Goal: Information Seeking & Learning: Learn about a topic

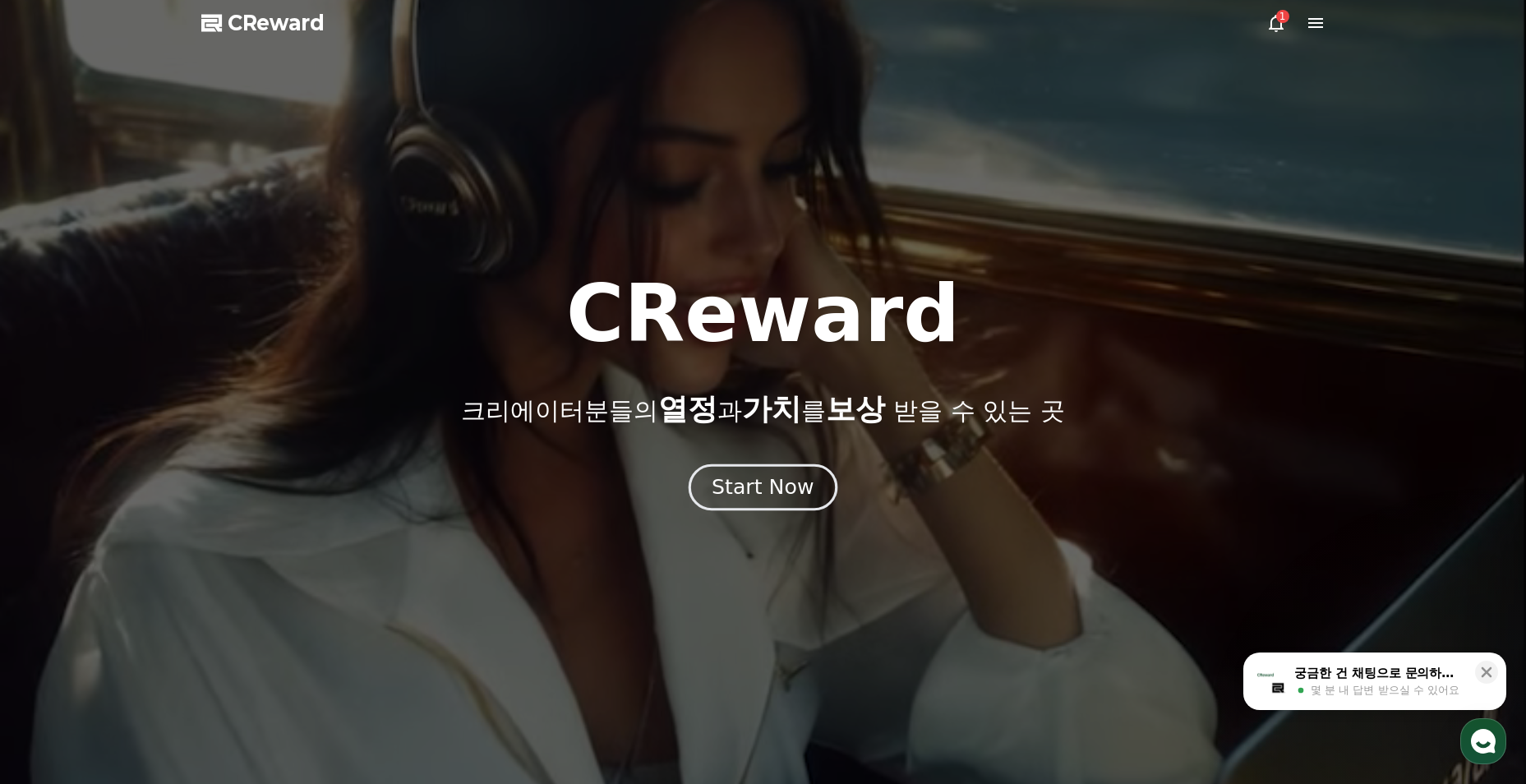
click at [736, 494] on div "Start Now" at bounding box center [762, 487] width 102 height 28
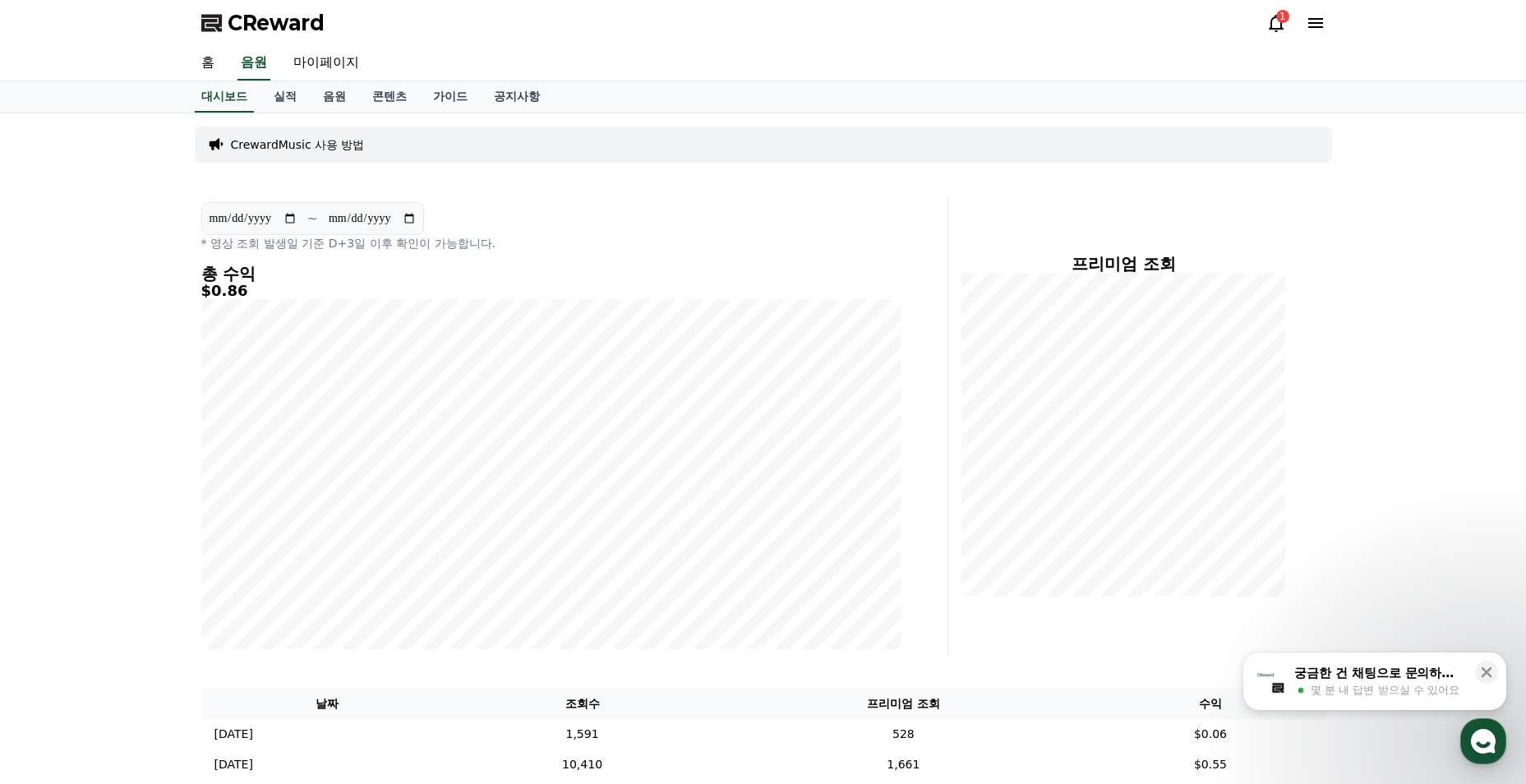
click at [1263, 15] on div "CReward 1" at bounding box center [763, 22] width 1150 height 46
click at [1274, 19] on icon at bounding box center [1276, 23] width 19 height 19
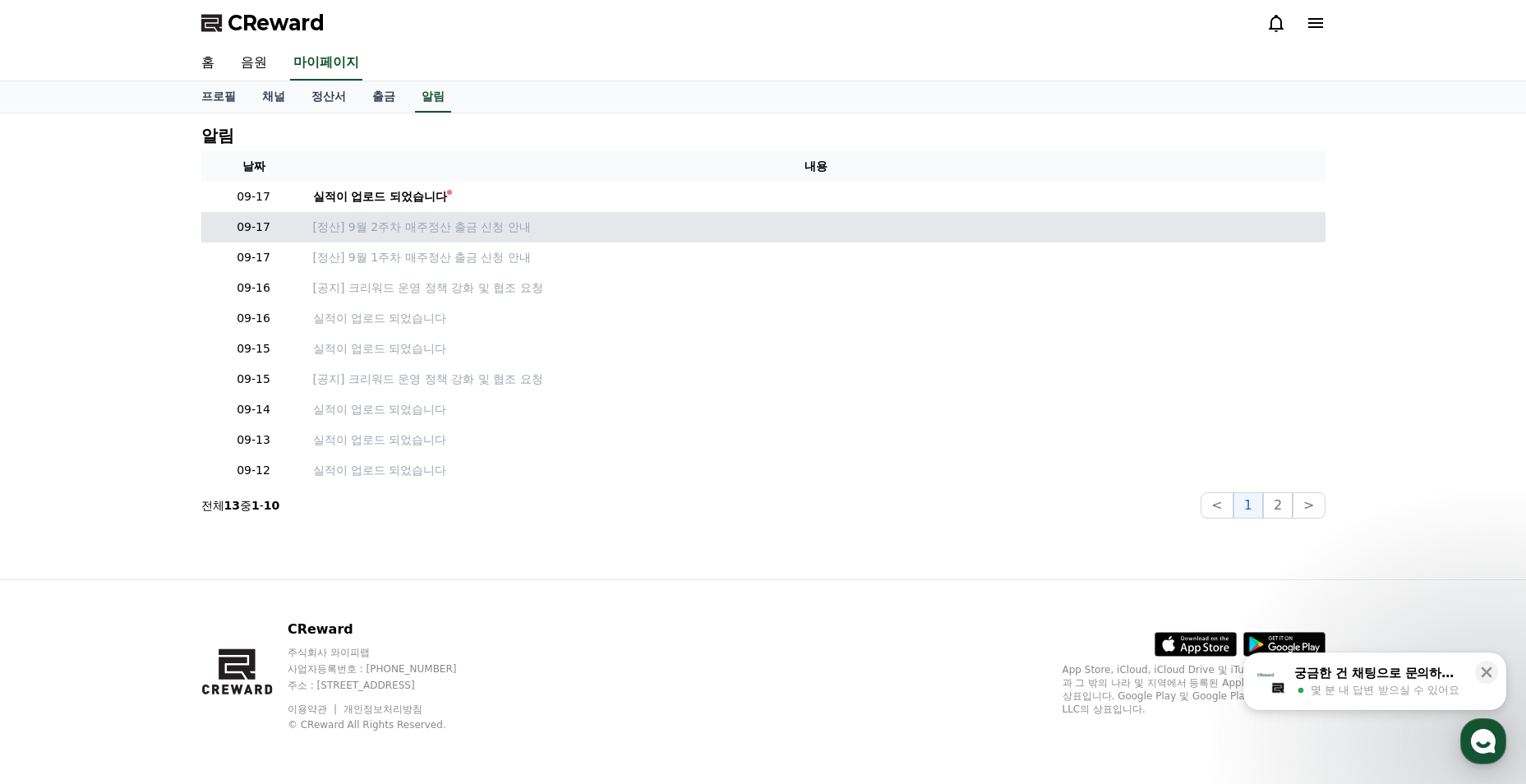
click at [441, 214] on td "[정산] 9월 2주차 매주정산 출금 신청 안내" at bounding box center [816, 226] width 1019 height 30
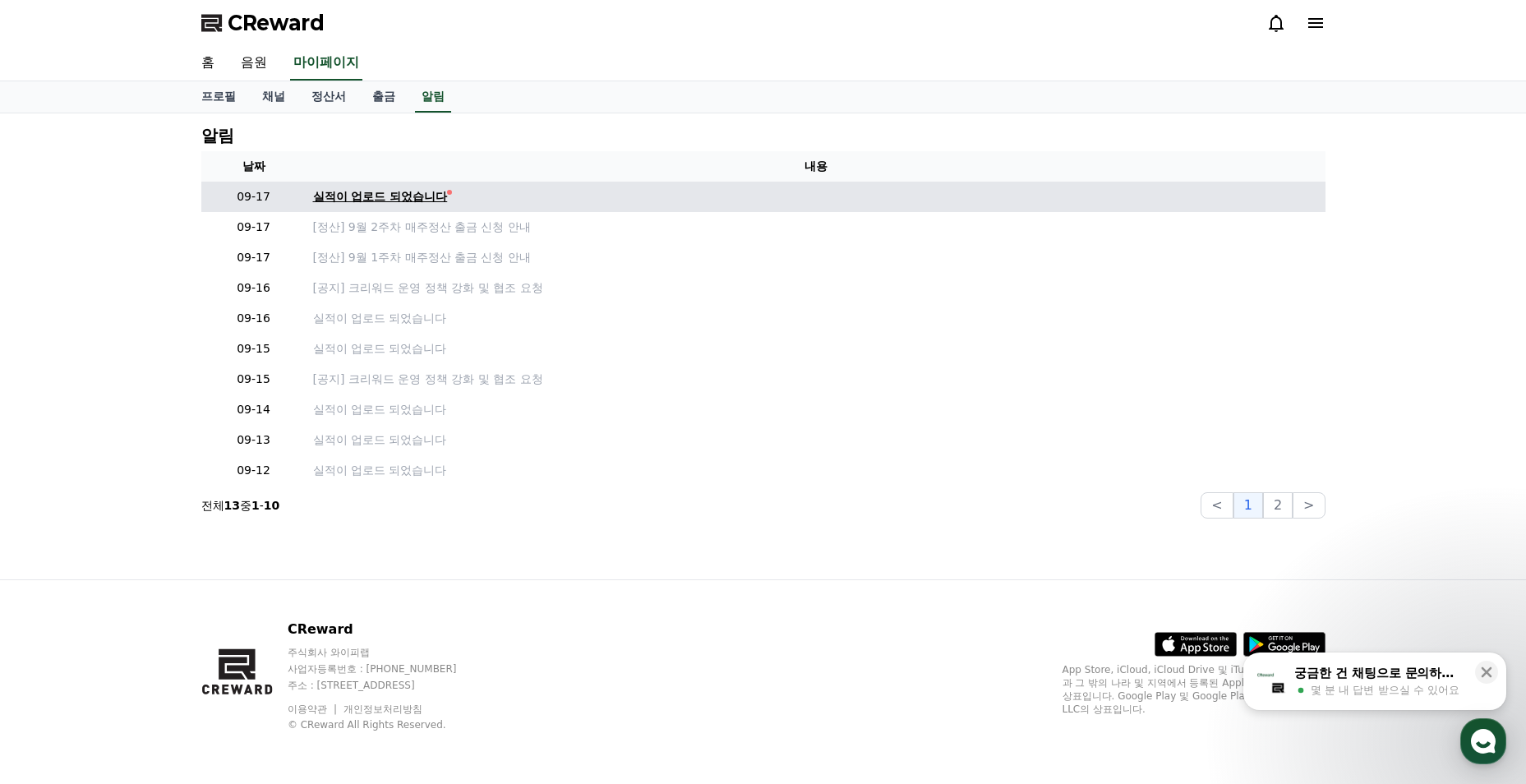
click at [447, 204] on div "실적이 업로드 되었습니다" at bounding box center [381, 197] width 135 height 17
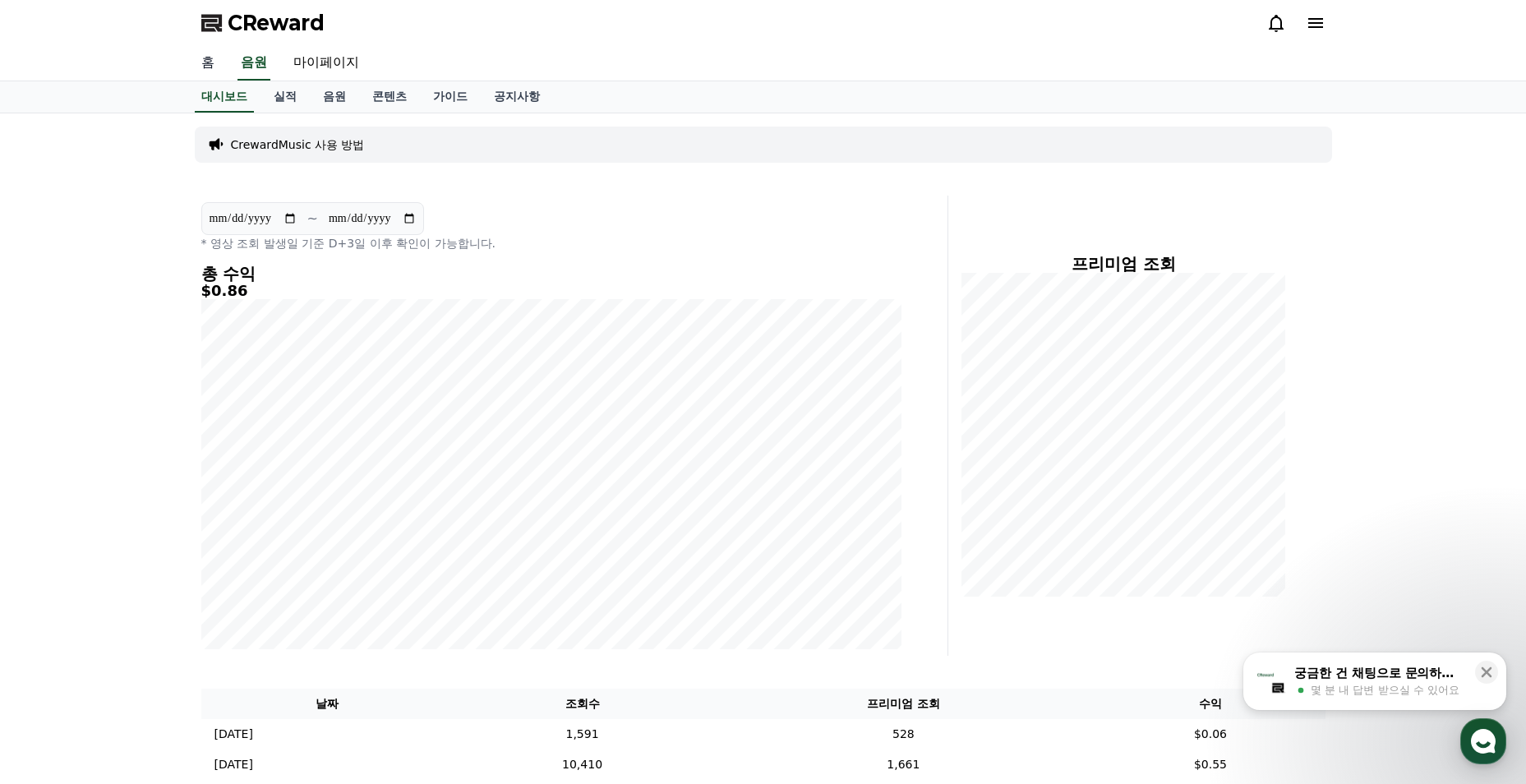
click at [212, 77] on link "홈" at bounding box center [208, 63] width 40 height 35
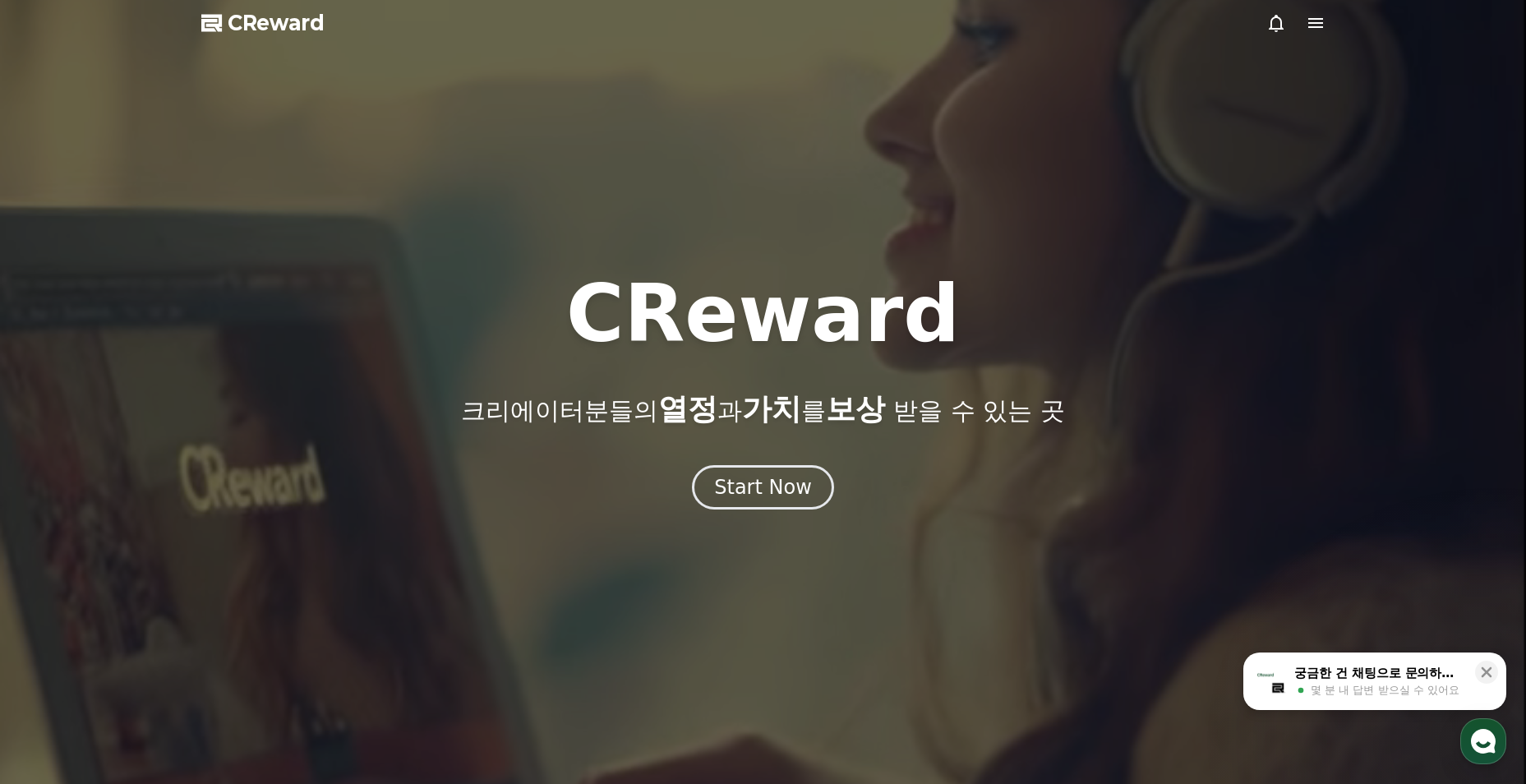
click at [754, 450] on div "CReward 크리에이터분들의 열정 과 가치 를 보상 받을 수 있는 곳 Start Now" at bounding box center [763, 392] width 1526 height 235
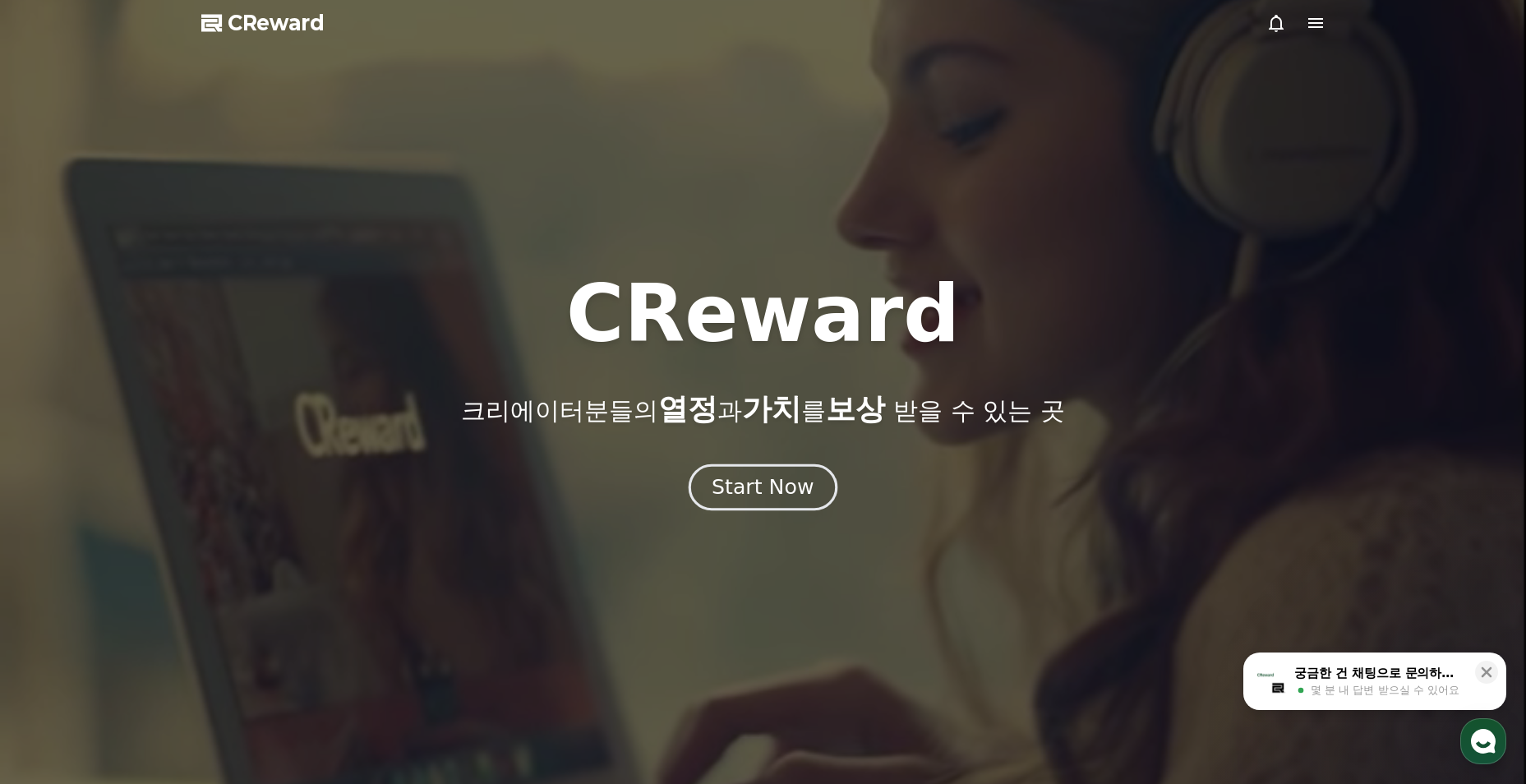
click at [747, 472] on button "Start Now" at bounding box center [762, 487] width 149 height 47
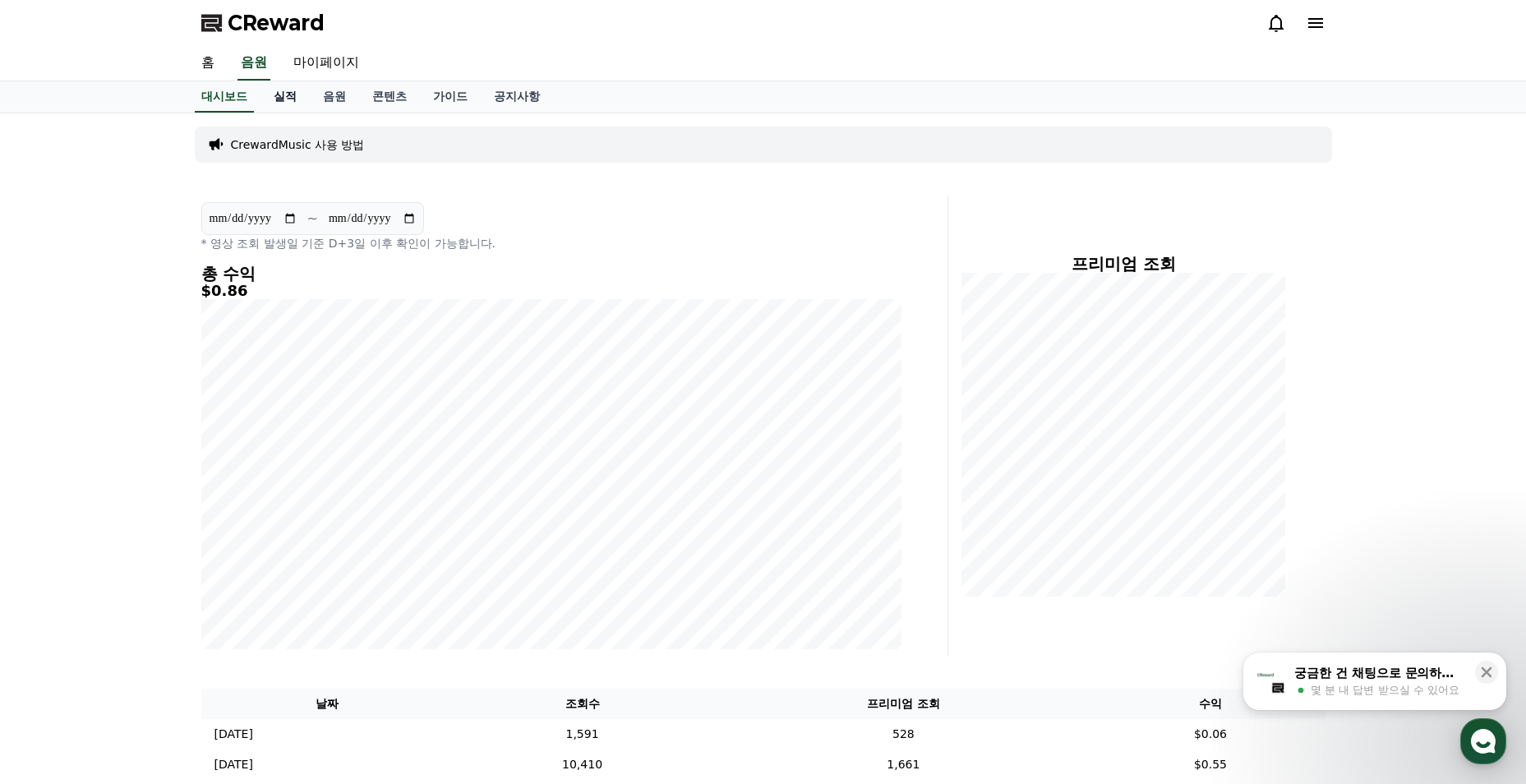
click at [292, 91] on link "실적" at bounding box center [284, 97] width 50 height 31
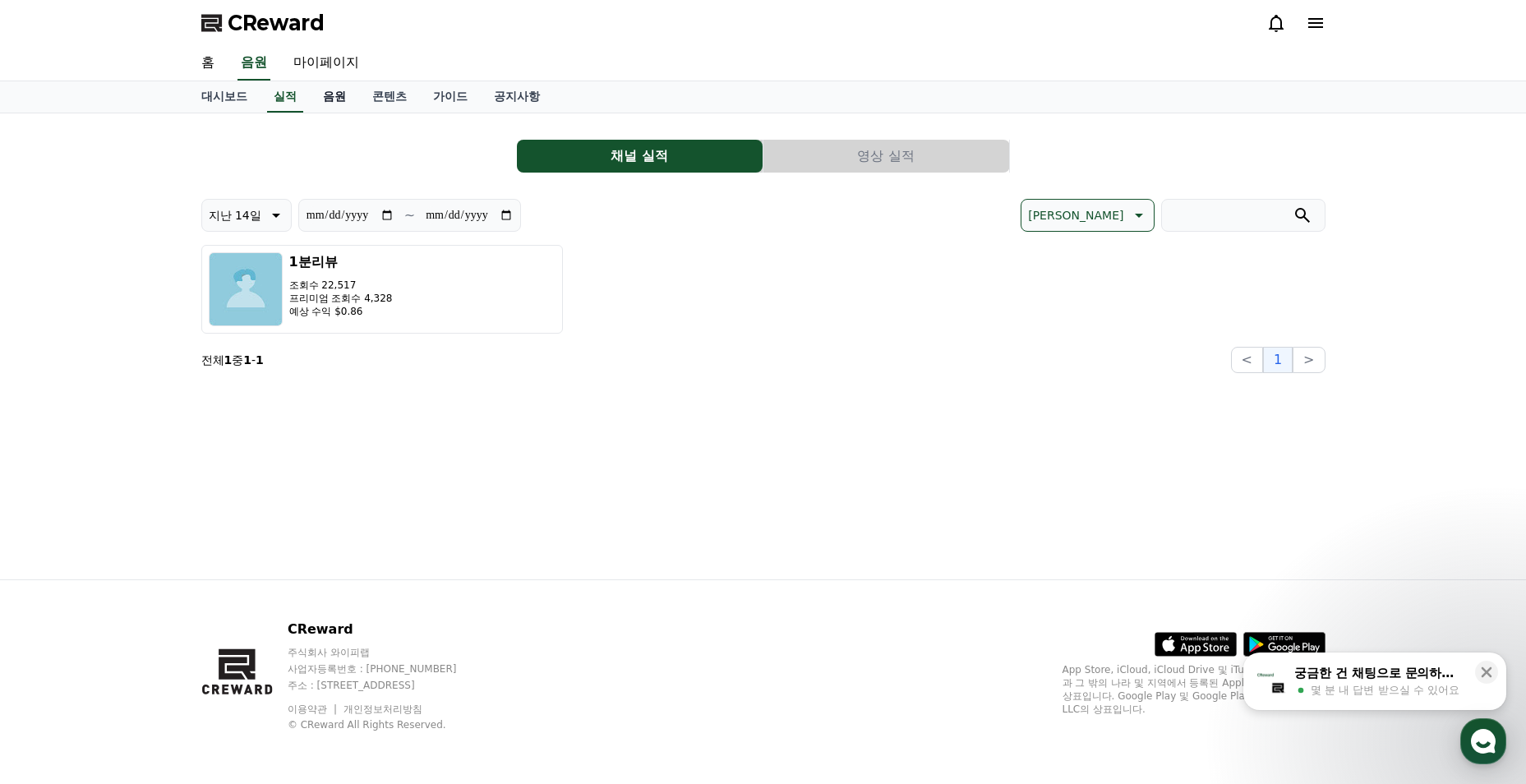
click at [353, 92] on link "음원" at bounding box center [334, 97] width 50 height 31
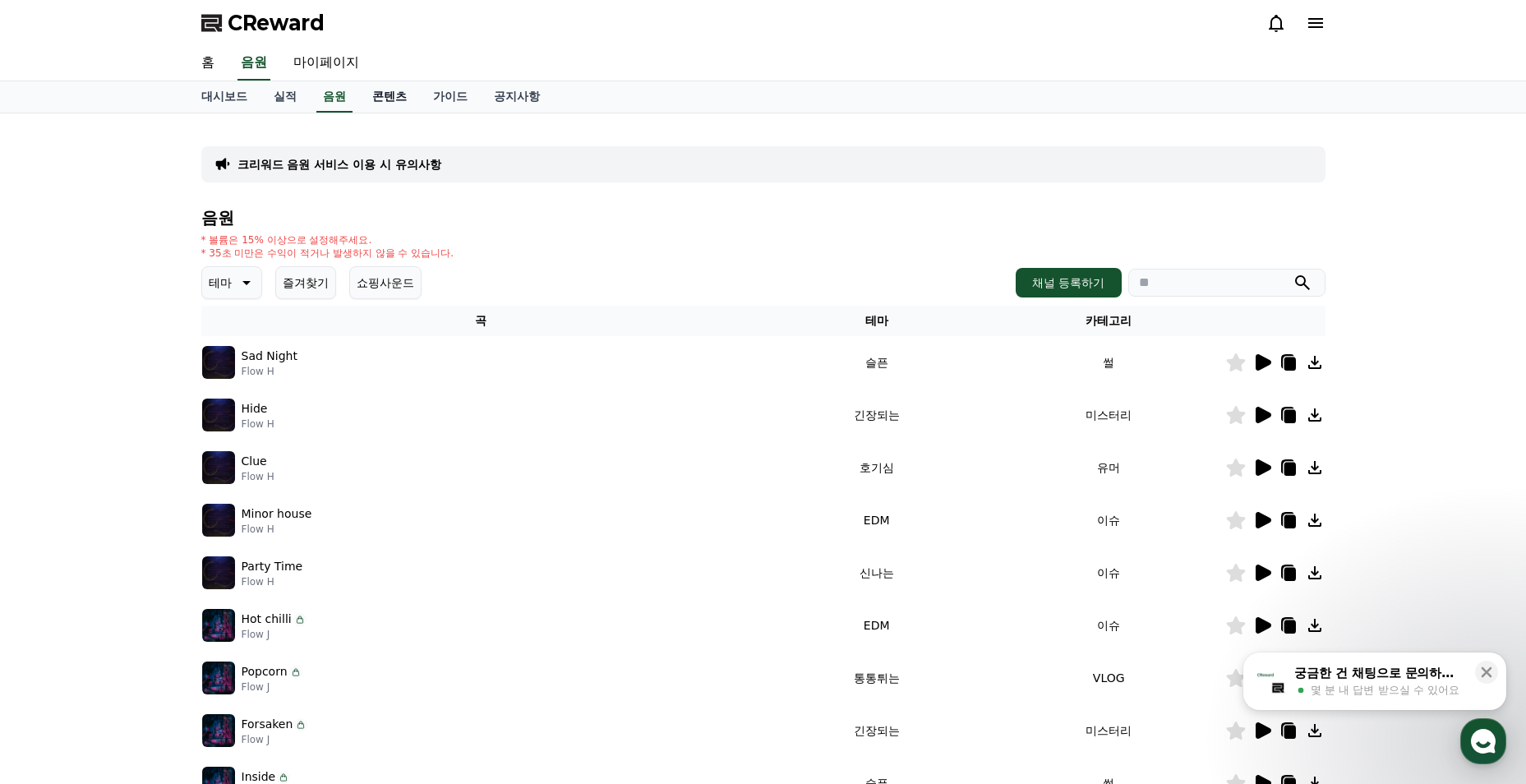
click at [382, 104] on link "콘텐츠" at bounding box center [389, 97] width 61 height 31
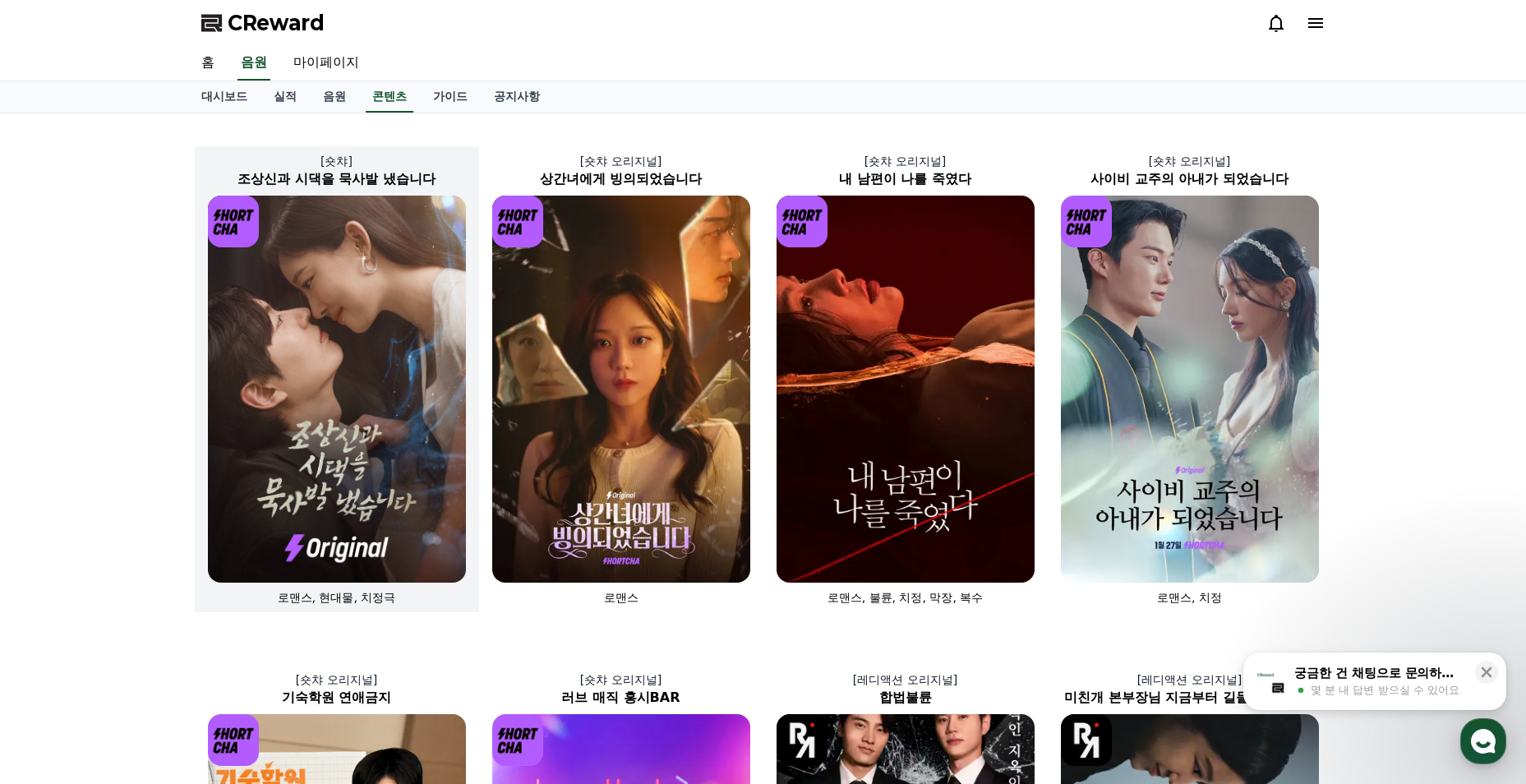
click at [394, 339] on img at bounding box center [337, 388] width 258 height 387
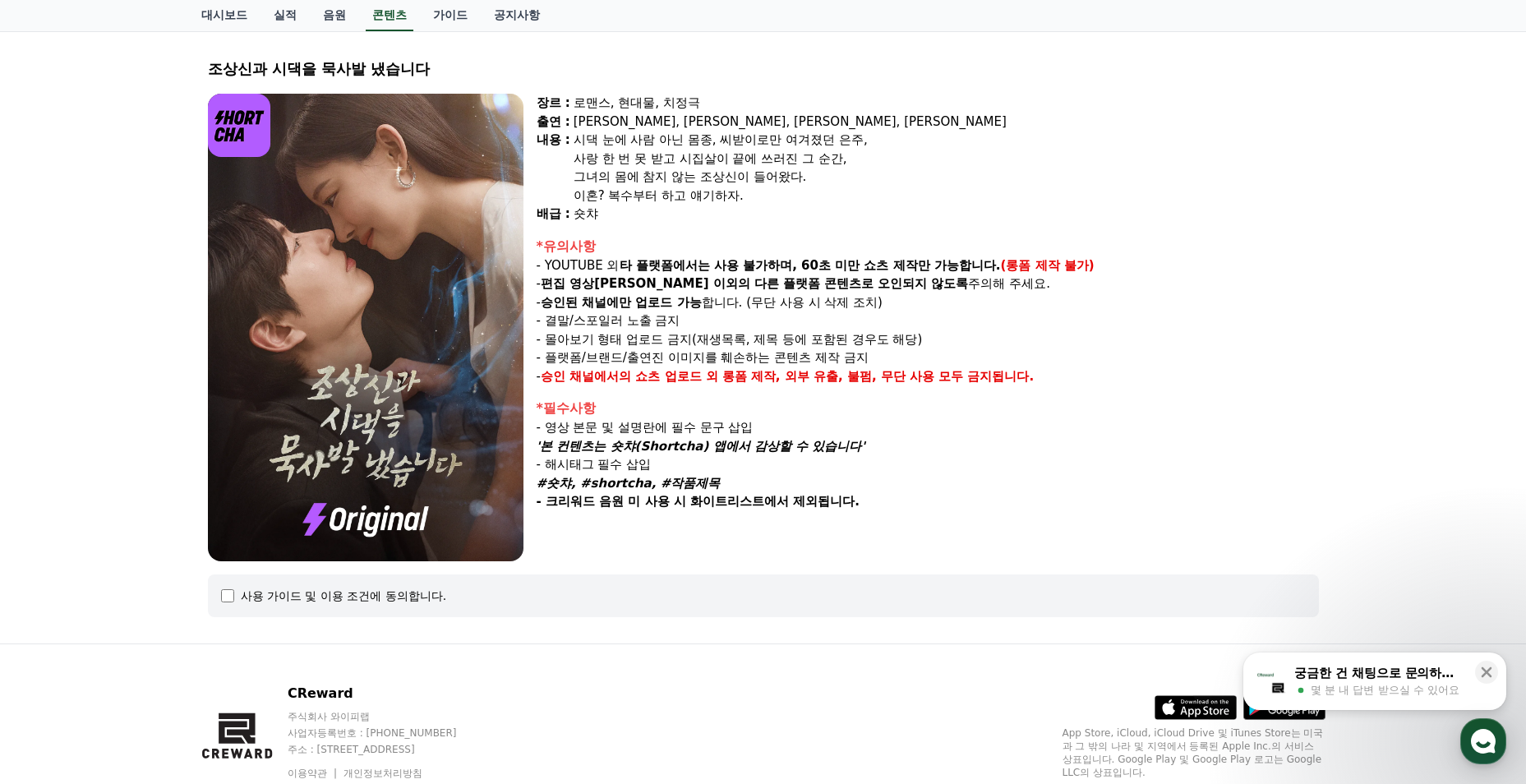
select select
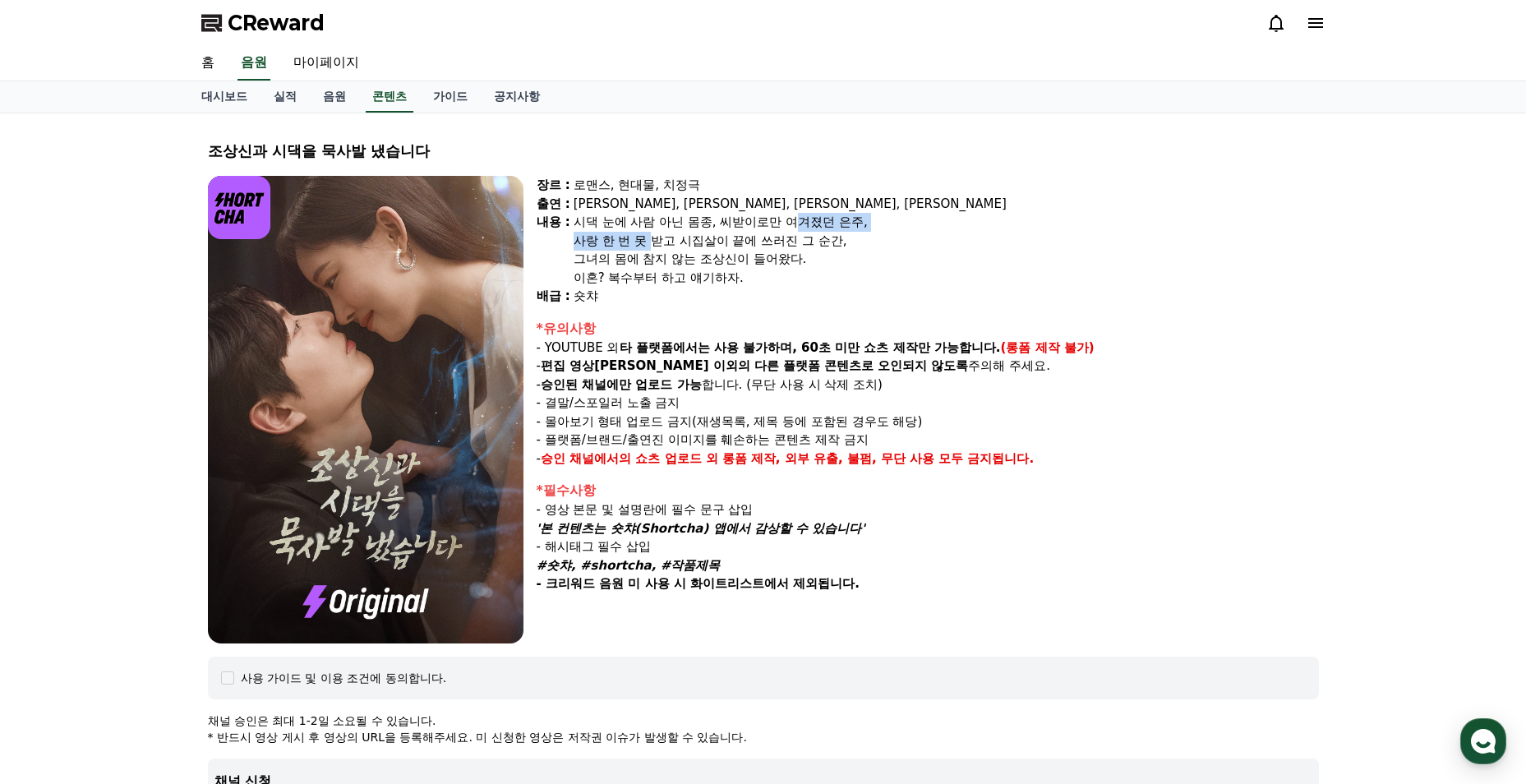
drag, startPoint x: 731, startPoint y: 227, endPoint x: 793, endPoint y: 230, distance: 62.1
click at [793, 230] on div "시댁 눈에 사람 아닌 몸종, 씨받이로만 여겨졌던 은주, 사랑 한 번 못 받고 시집살이 끝에 쓰러진 그 순간, 그녀의 몸에 참지 않는 조상신이 …" at bounding box center [946, 249] width 746 height 74
drag, startPoint x: 793, startPoint y: 230, endPoint x: 983, endPoint y: 350, distance: 224.7
click at [983, 350] on strong "타 플랫폼에서는 사용 불가하며, 60초 미만 쇼츠 제작만 가능합니다." at bounding box center [810, 346] width 382 height 15
